Goal: Information Seeking & Learning: Learn about a topic

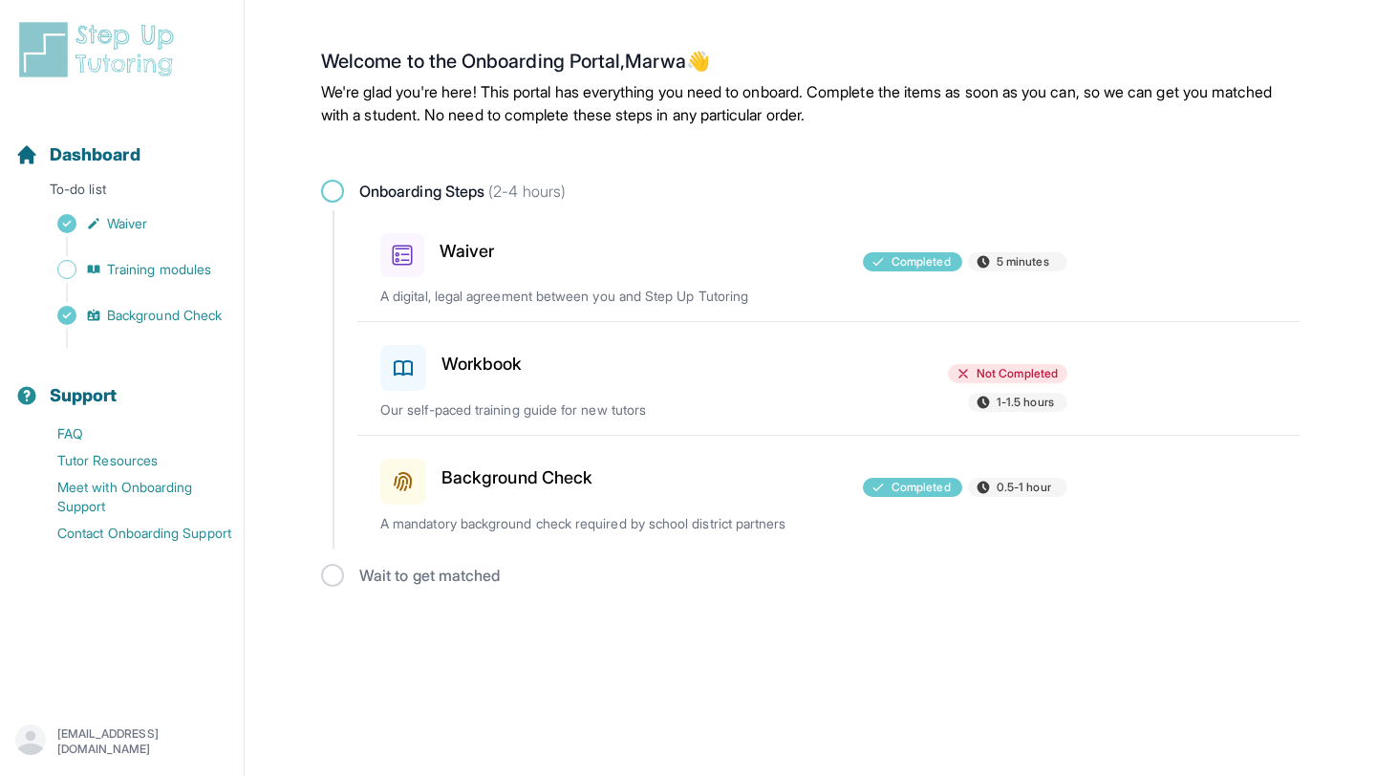
click at [496, 341] on div "Workbook" at bounding box center [491, 364] width 223 height 54
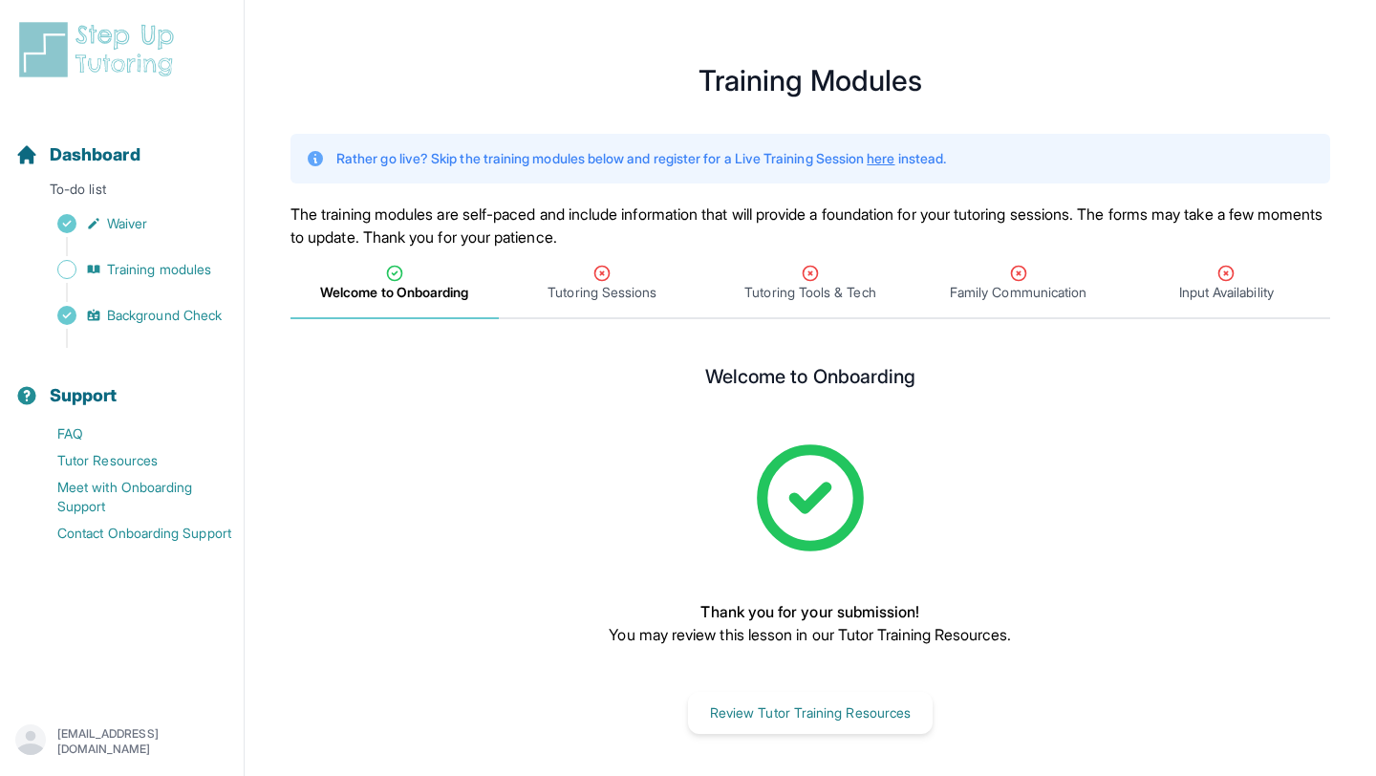
scroll to position [23, 0]
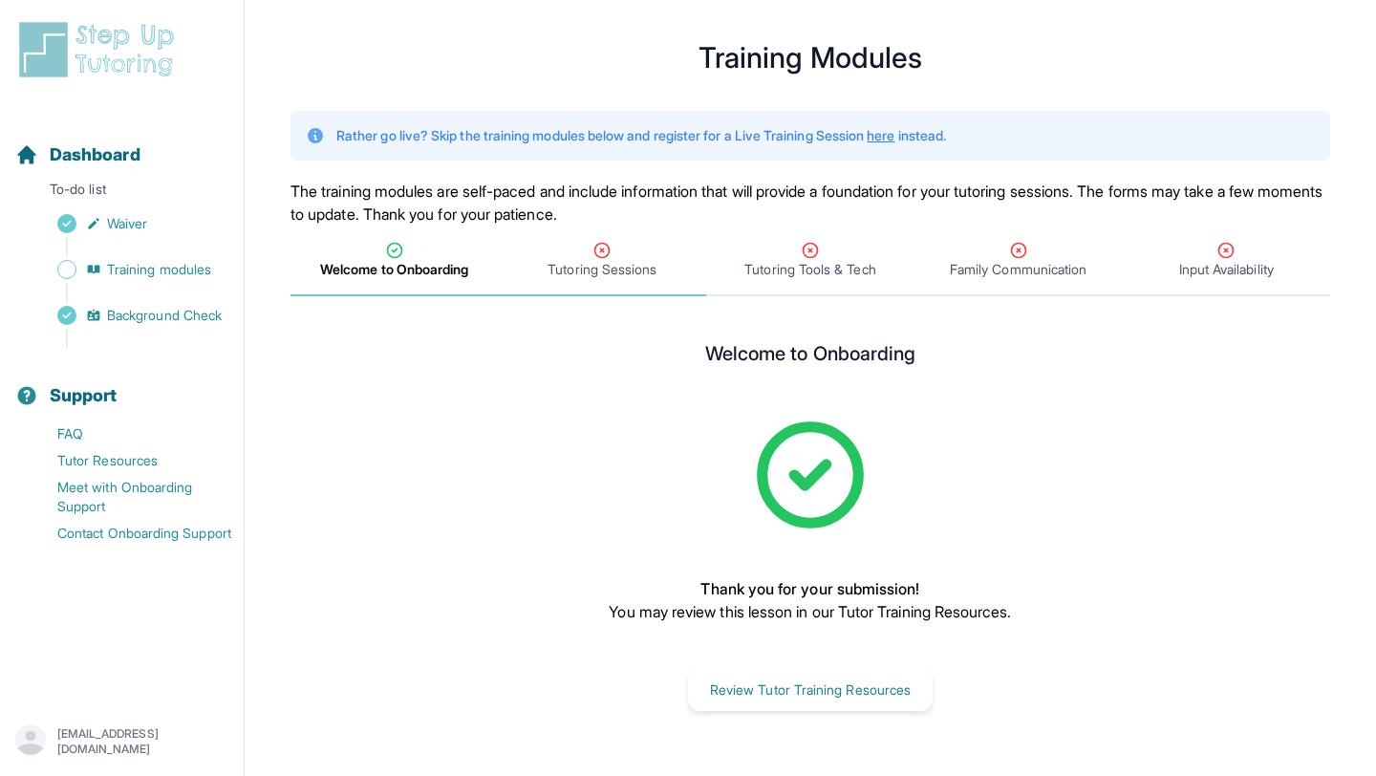
click at [592, 243] on icon "Tabs" at bounding box center [601, 250] width 19 height 19
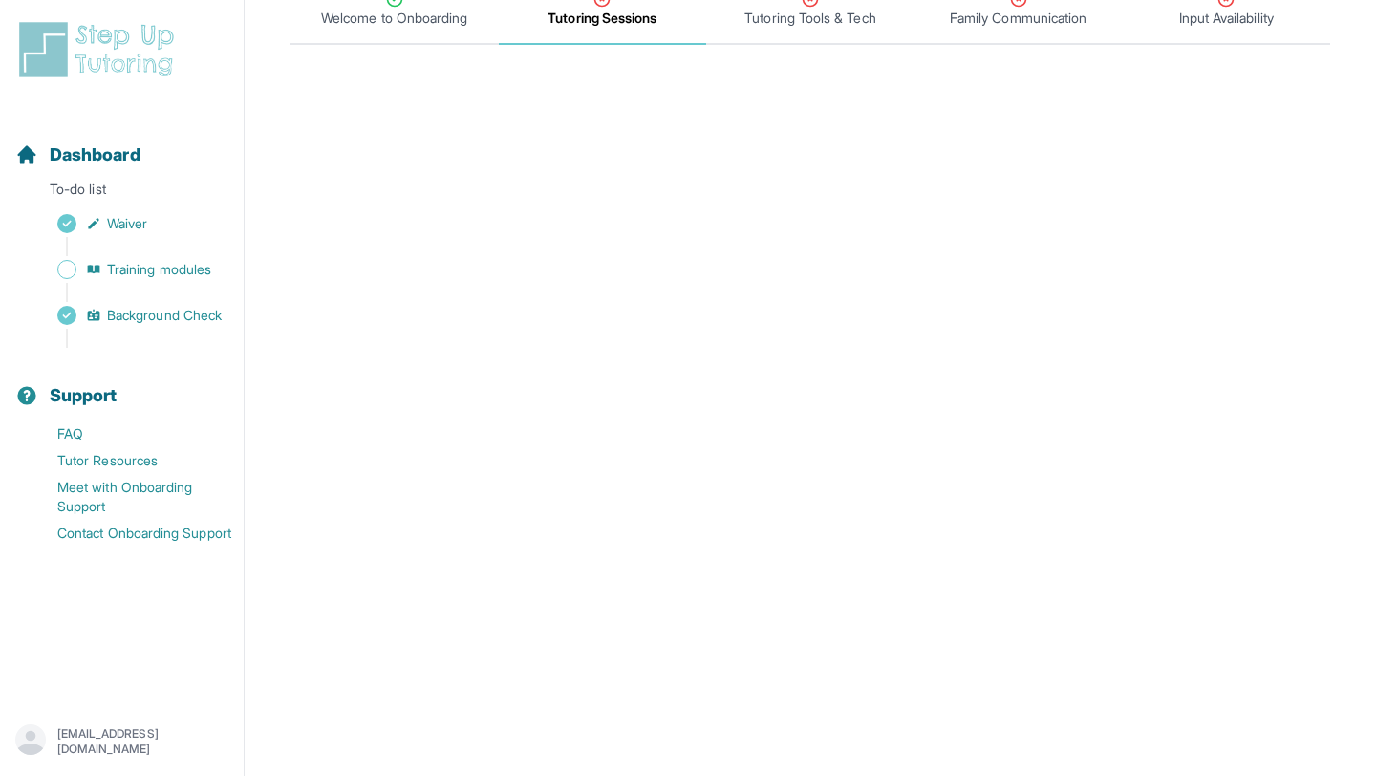
scroll to position [181, 0]
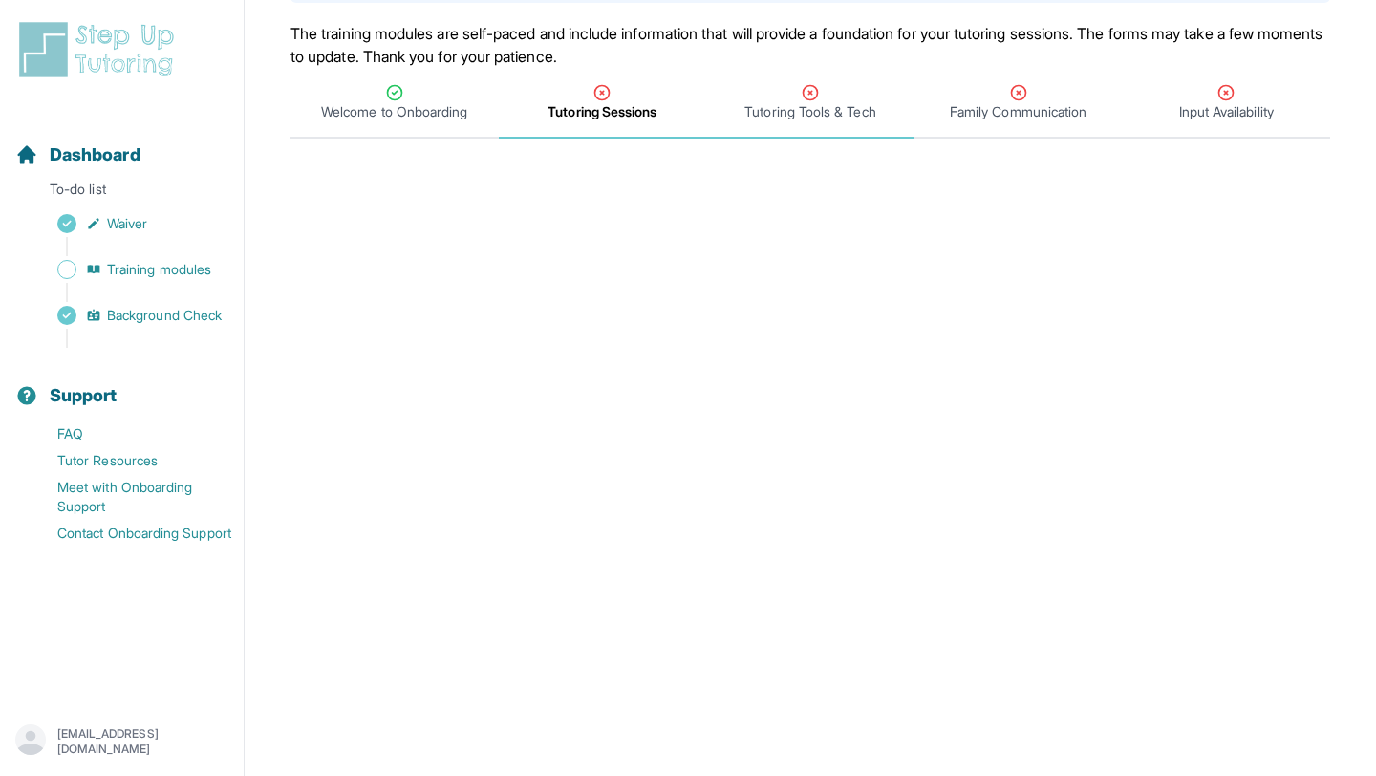
click at [777, 95] on div "Tutoring Tools & Tech" at bounding box center [810, 102] width 201 height 38
click at [958, 91] on div "Family Communication" at bounding box center [1018, 102] width 201 height 38
click at [783, 105] on span "Tutoring Tools & Tech" at bounding box center [809, 111] width 131 height 19
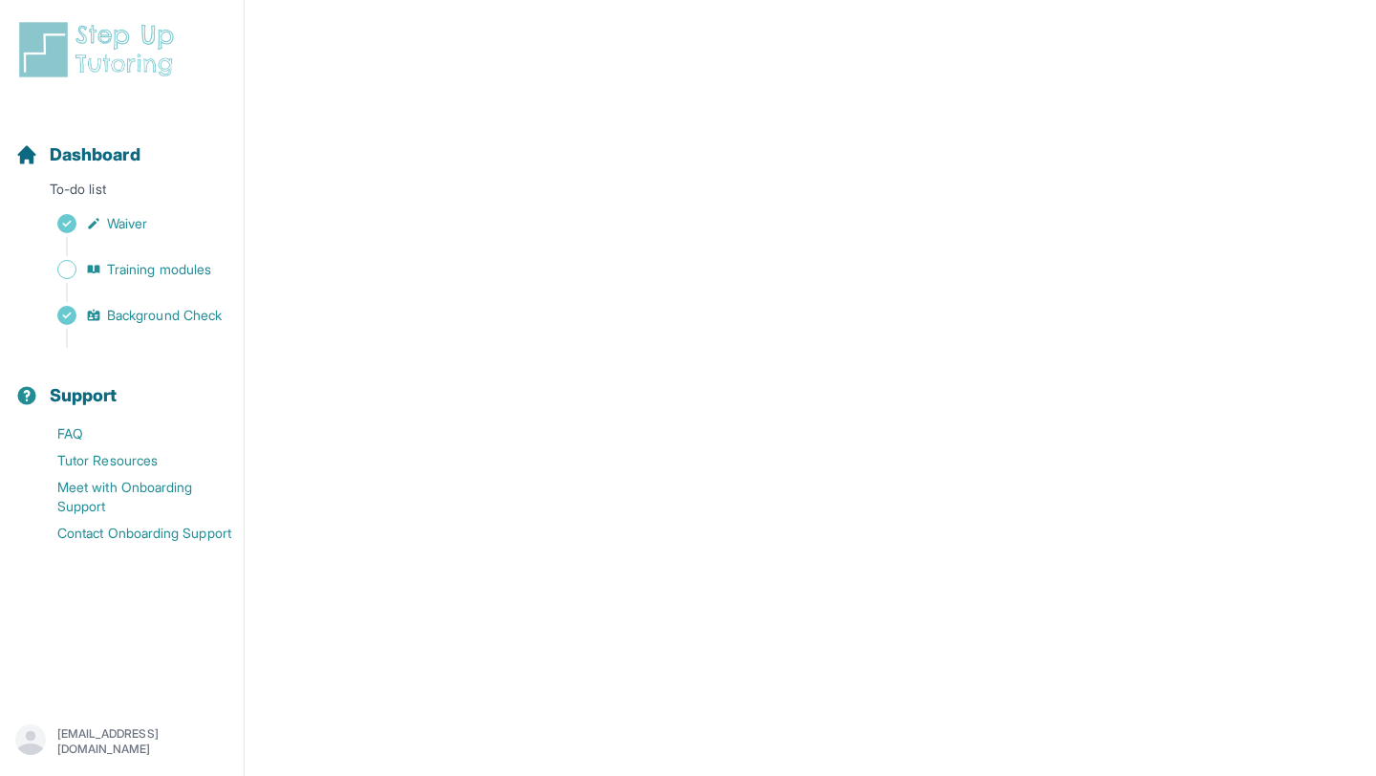
scroll to position [0, 0]
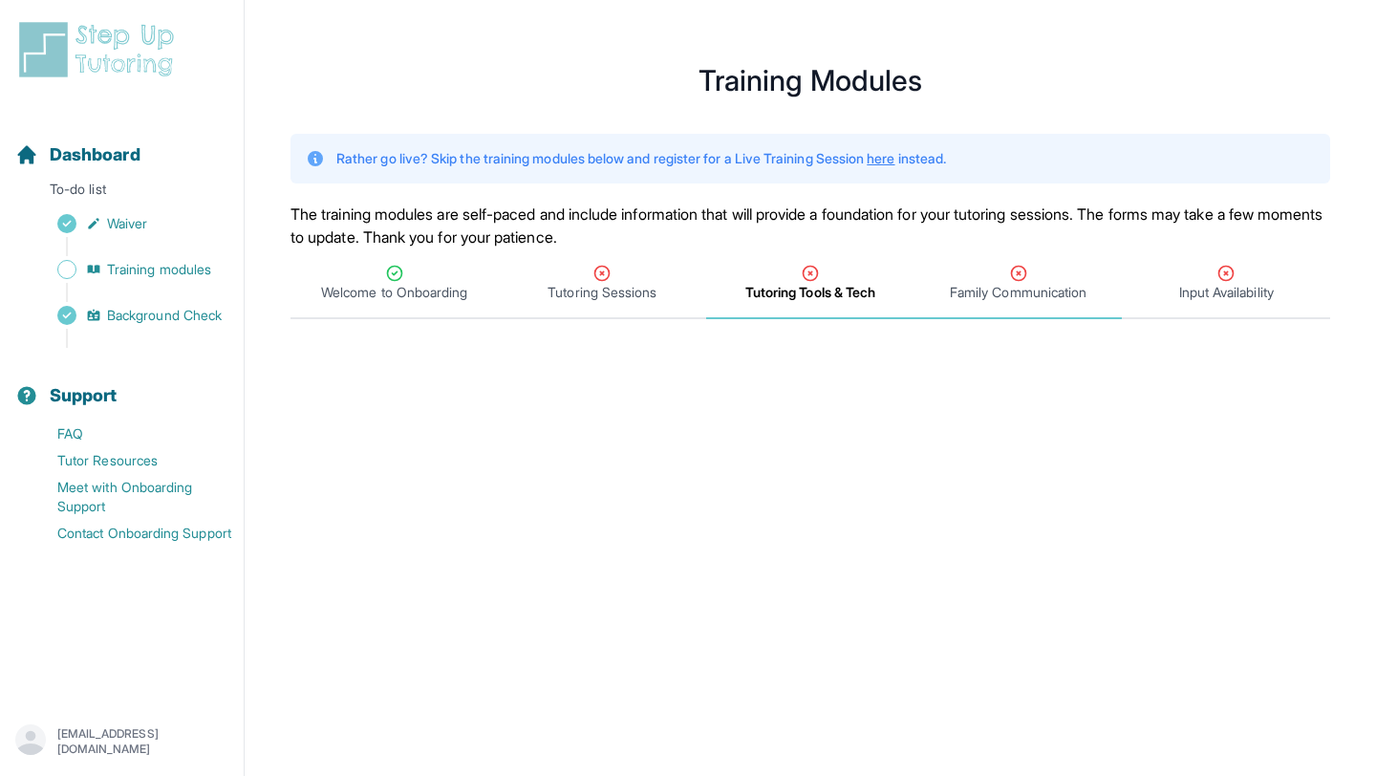
click at [1024, 299] on span "Family Communication" at bounding box center [1018, 292] width 137 height 19
click at [1200, 315] on span "Input Availability" at bounding box center [1226, 283] width 208 height 71
click at [124, 358] on button "Support" at bounding box center [122, 384] width 228 height 65
click at [134, 427] on link "FAQ" at bounding box center [129, 433] width 228 height 27
